Goal: Task Accomplishment & Management: Manage account settings

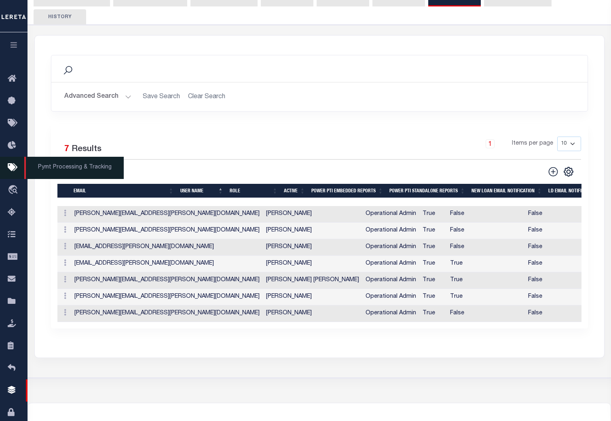
scroll to position [119, 0]
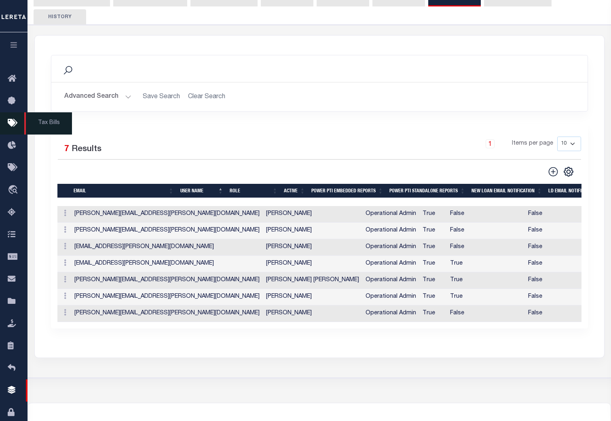
click at [11, 119] on icon at bounding box center [14, 123] width 13 height 10
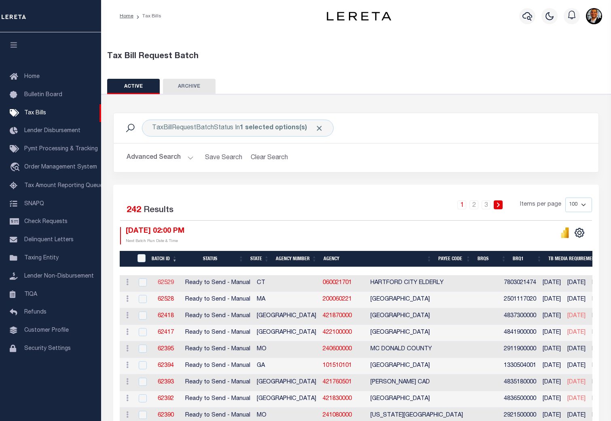
click at [163, 283] on link "62529" at bounding box center [166, 283] width 16 height 6
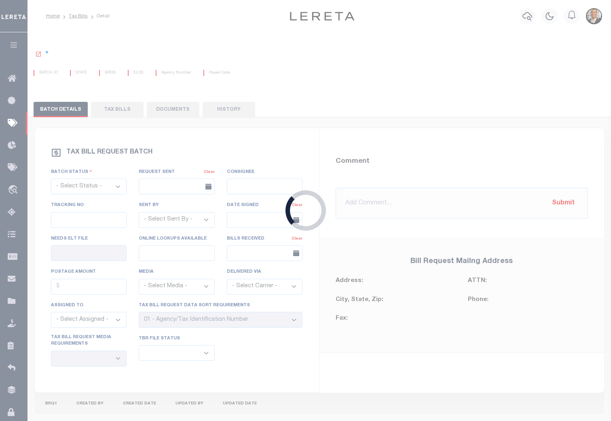
select select "RTS"
type input "No"
select select "29"
select select "20"
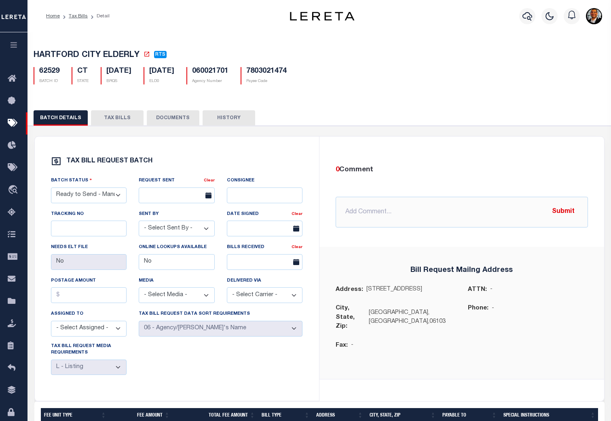
click at [118, 116] on button "TAX BILLS" at bounding box center [117, 117] width 53 height 15
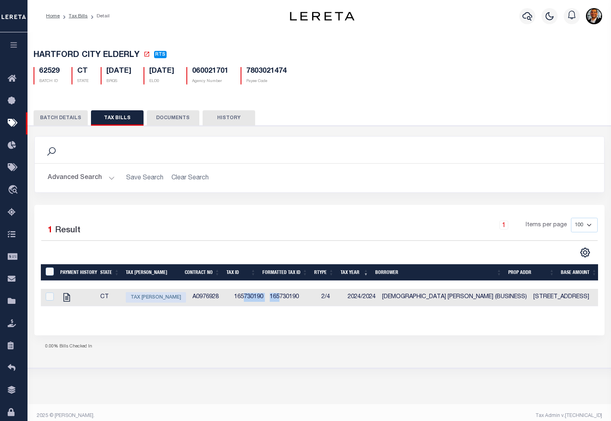
drag, startPoint x: 234, startPoint y: 308, endPoint x: 262, endPoint y: 310, distance: 27.5
click at [259, 319] on div "Payment History State Tax Bill Amount Contract No Tax Id Formatted Tax Id Rtype…" at bounding box center [319, 291] width 557 height 55
click at [168, 116] on button "DOCUMENTS" at bounding box center [173, 117] width 53 height 15
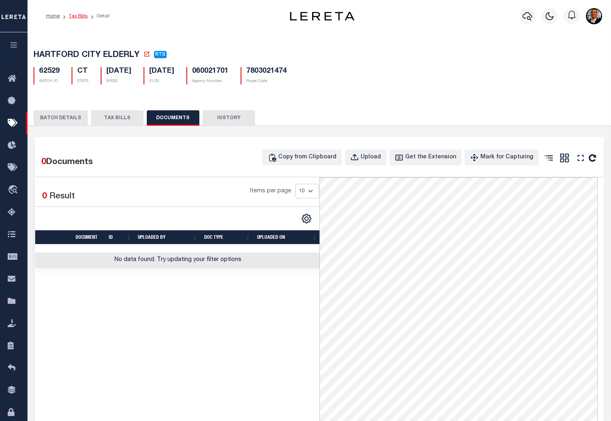
click at [79, 16] on link "Tax Bills" at bounding box center [78, 16] width 19 height 5
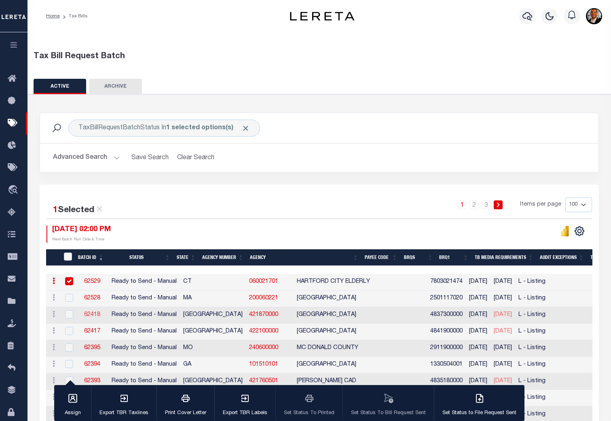
click at [91, 316] on link "62418" at bounding box center [92, 315] width 16 height 6
checkbox input "true"
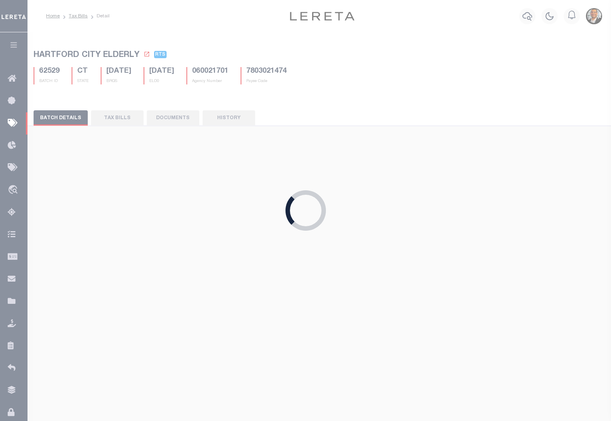
type input "Yes"
select select "25"
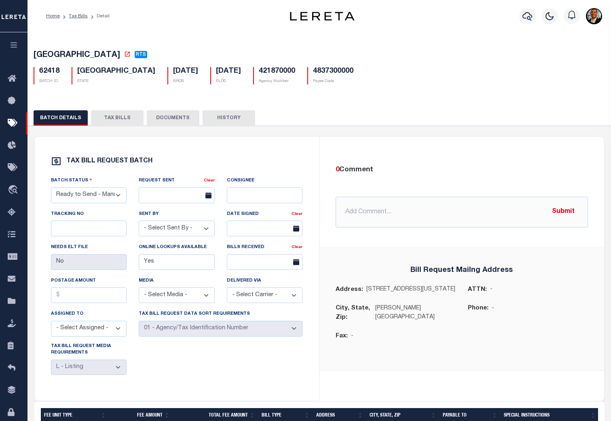
click at [175, 118] on button "DOCUMENTS" at bounding box center [173, 117] width 53 height 15
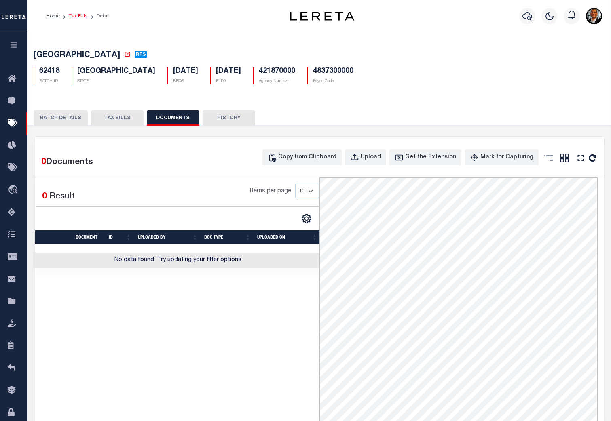
click at [78, 17] on link "Tax Bills" at bounding box center [78, 16] width 19 height 5
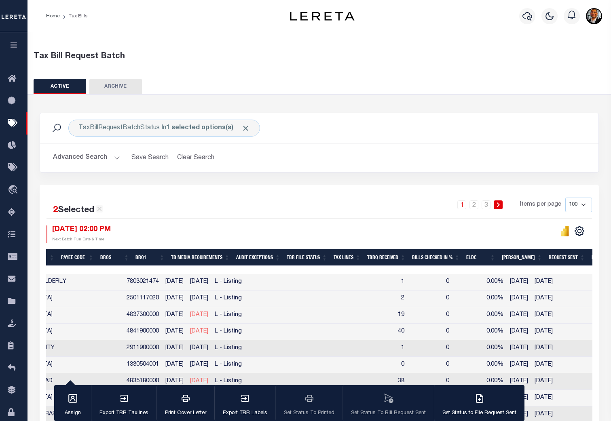
click at [320, 256] on th "TBR File Status" at bounding box center [306, 257] width 47 height 17
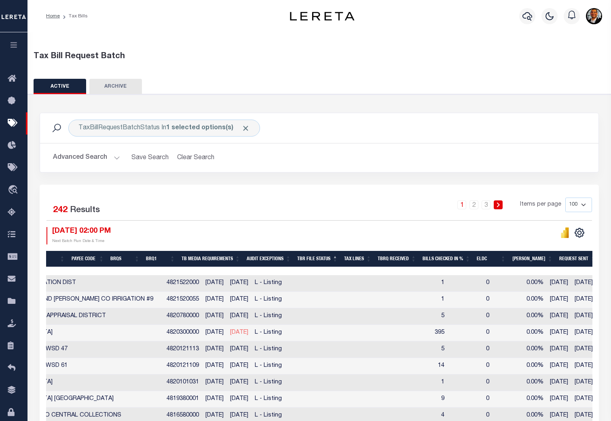
click at [332, 257] on th "TBR File Status" at bounding box center [317, 259] width 47 height 17
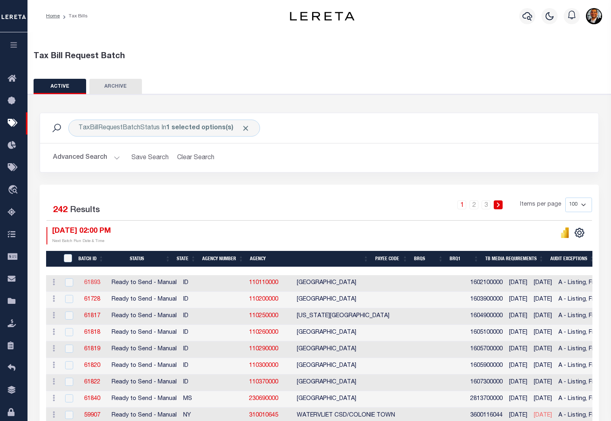
click at [89, 284] on link "61893" at bounding box center [92, 283] width 16 height 6
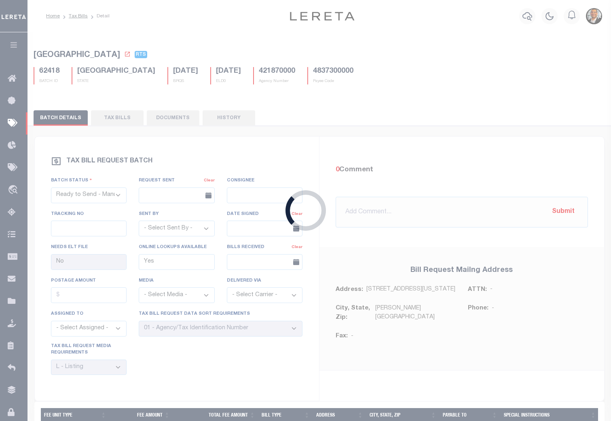
type input "No"
select select "16"
select select "1"
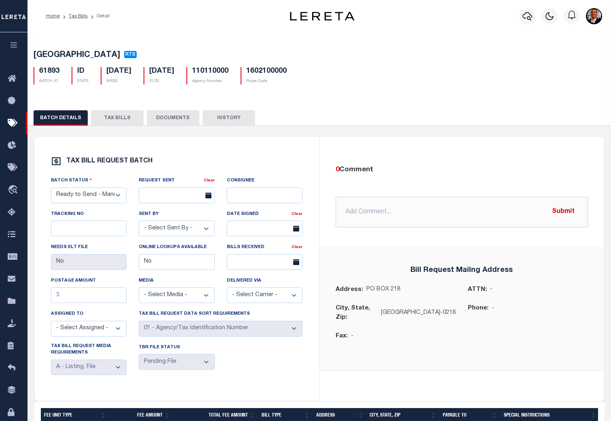
click at [171, 121] on button "DOCUMENTS" at bounding box center [173, 117] width 53 height 15
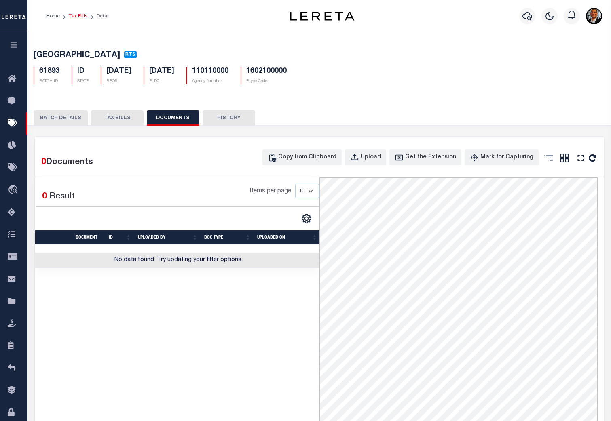
click at [75, 18] on link "Tax Bills" at bounding box center [78, 16] width 19 height 5
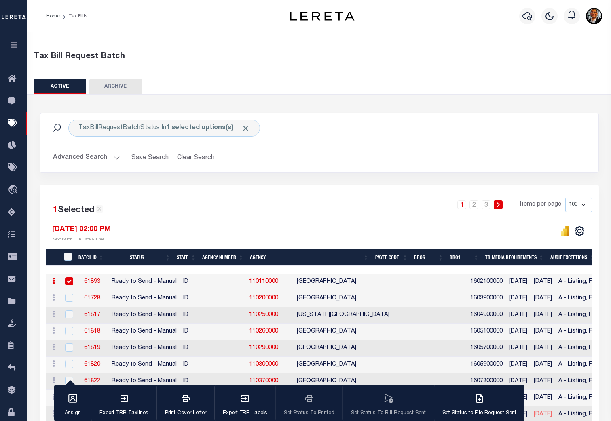
click at [68, 280] on input "checkbox" at bounding box center [69, 281] width 8 height 8
checkbox input "false"
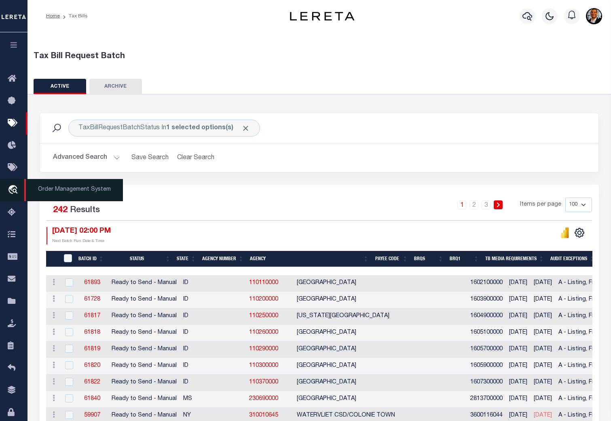
click at [14, 193] on icon "travel_explore" at bounding box center [14, 190] width 13 height 11
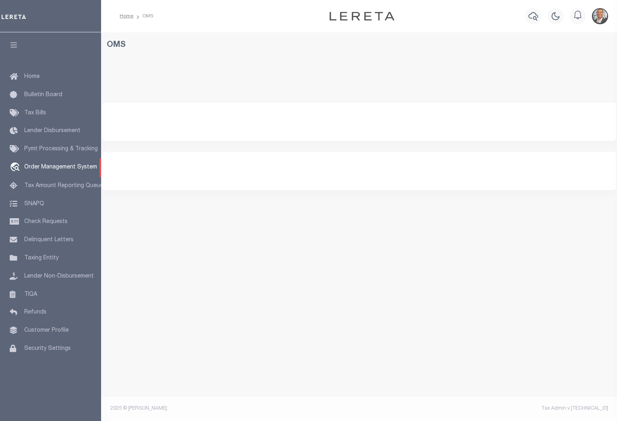
select select "200"
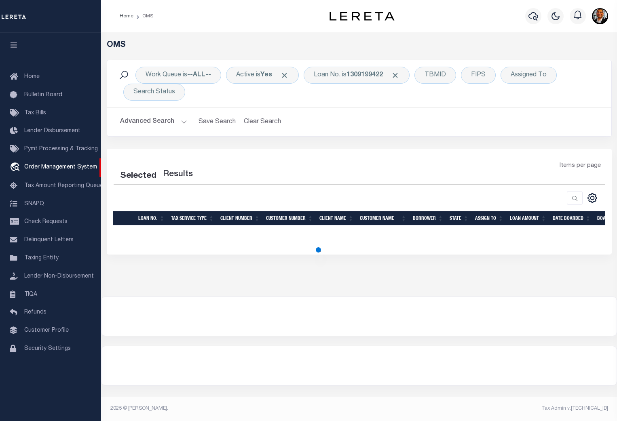
select select "200"
